Goal: Task Accomplishment & Management: Manage account settings

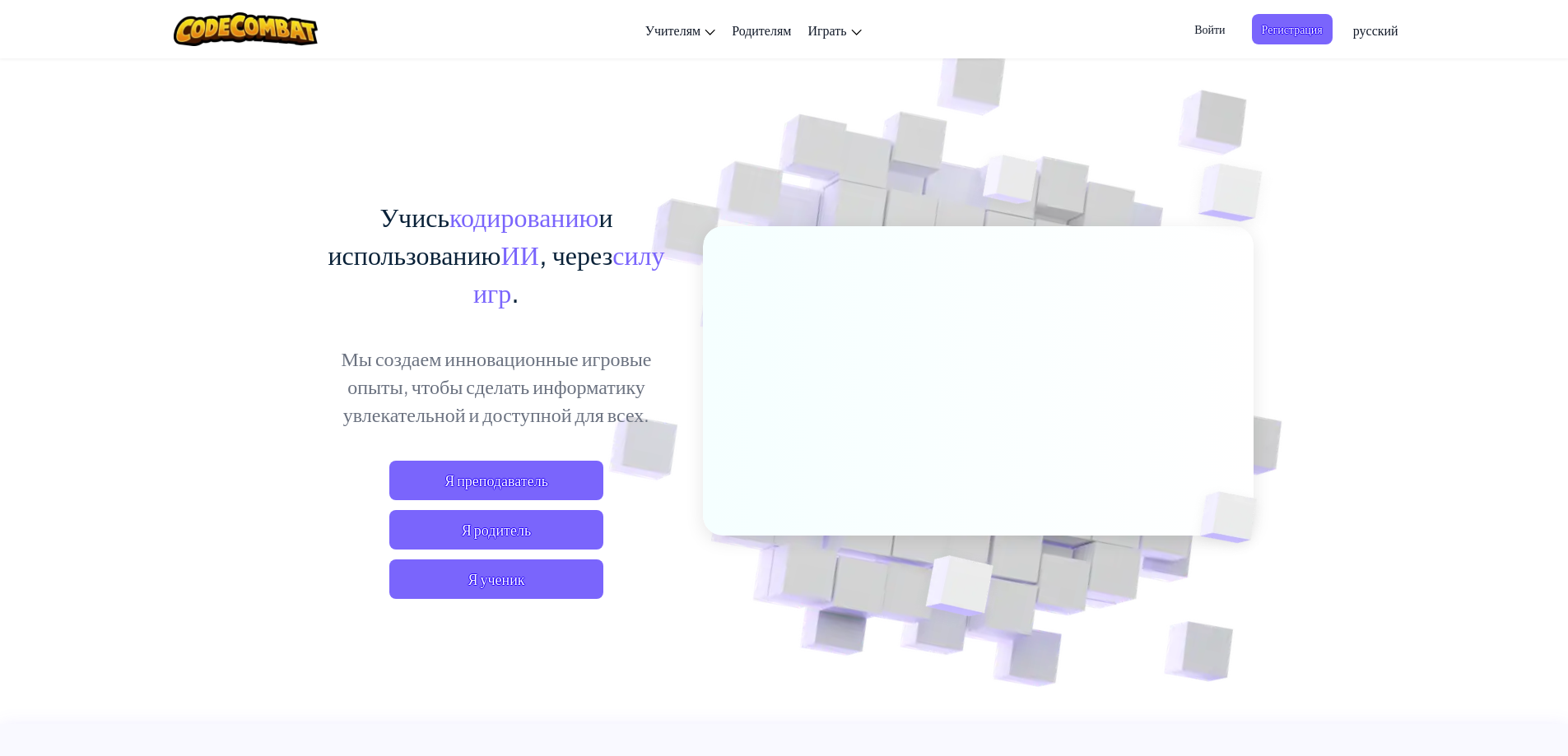
click at [1213, 28] on span "Войти" at bounding box center [1209, 29] width 50 height 31
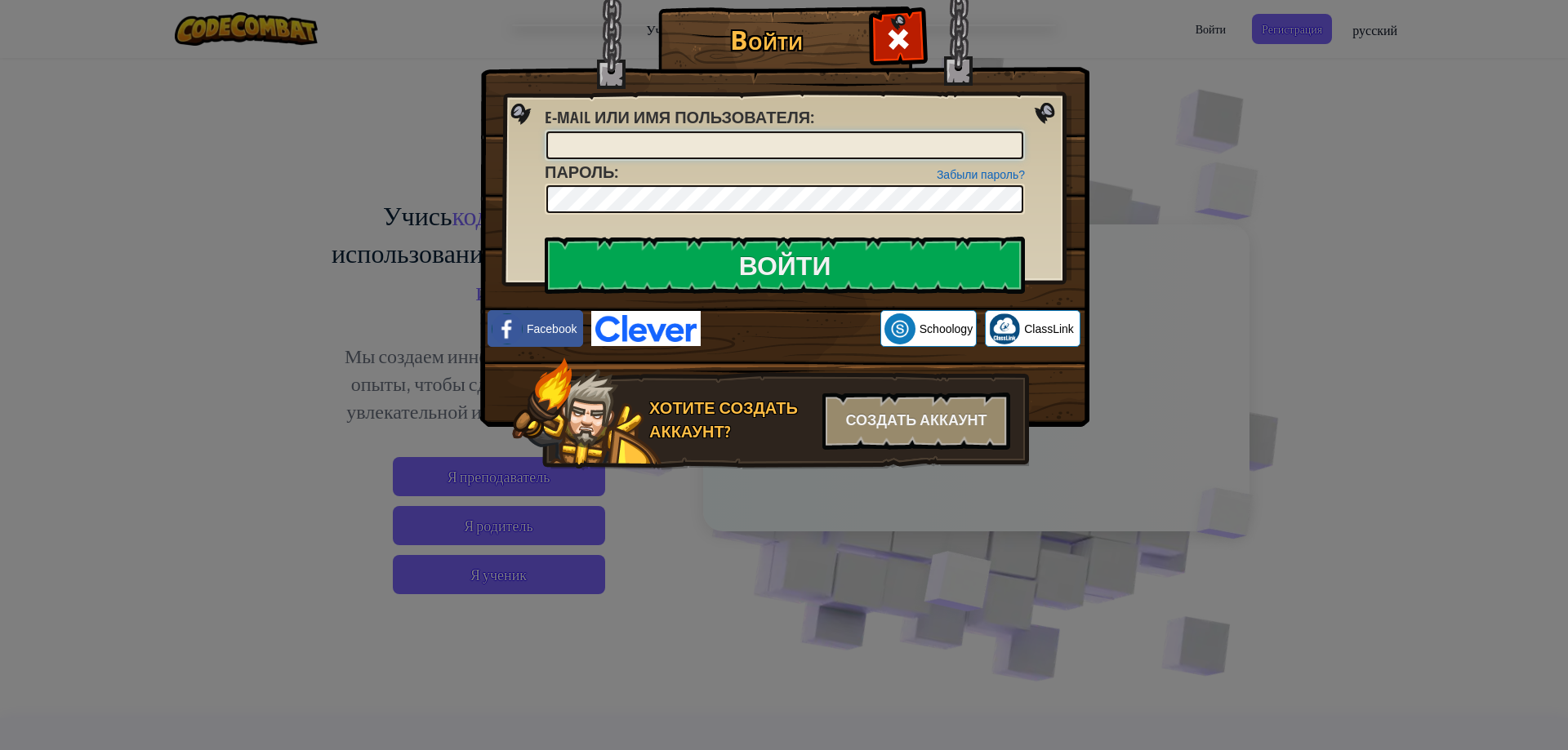
click at [700, 143] on input "E-mail или имя пользователя :" at bounding box center [784, 145] width 477 height 28
paste input "[EMAIL_ADDRESS][DOMAIN_NAME]"
type input "[EMAIL_ADDRESS][DOMAIN_NAME]"
click at [976, 176] on link "Забыли пароль?" at bounding box center [980, 175] width 88 height 13
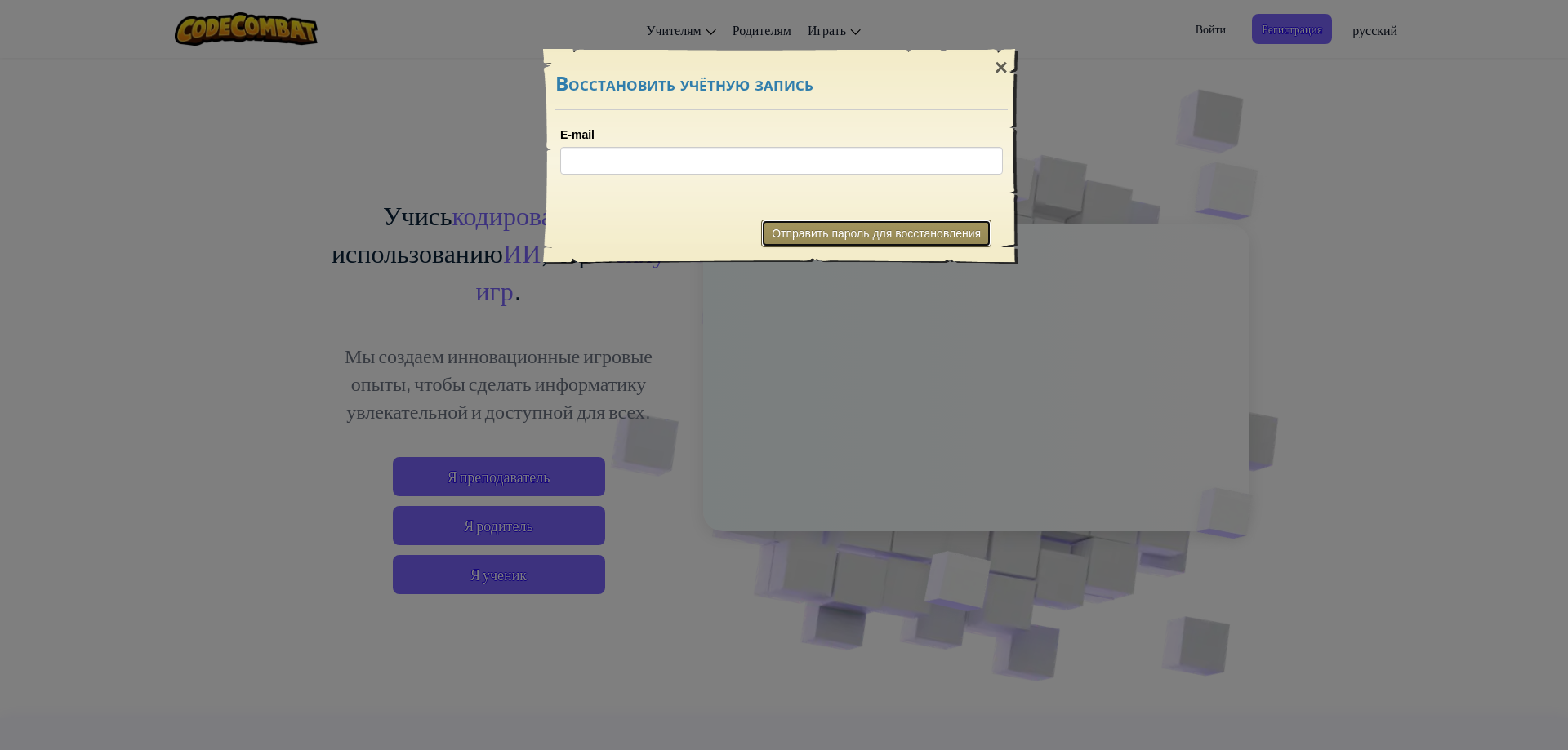
click at [847, 234] on button "Отправить пароль для восстановления" at bounding box center [876, 233] width 230 height 28
click at [696, 161] on input "E-mail" at bounding box center [781, 161] width 442 height 28
paste input "[EMAIL_ADDRESS][DOMAIN_NAME]"
type input "[EMAIL_ADDRESS][DOMAIN_NAME]"
click at [900, 232] on button "Отправить пароль для восстановления" at bounding box center [876, 233] width 230 height 28
